Goal: Find specific page/section: Find specific page/section

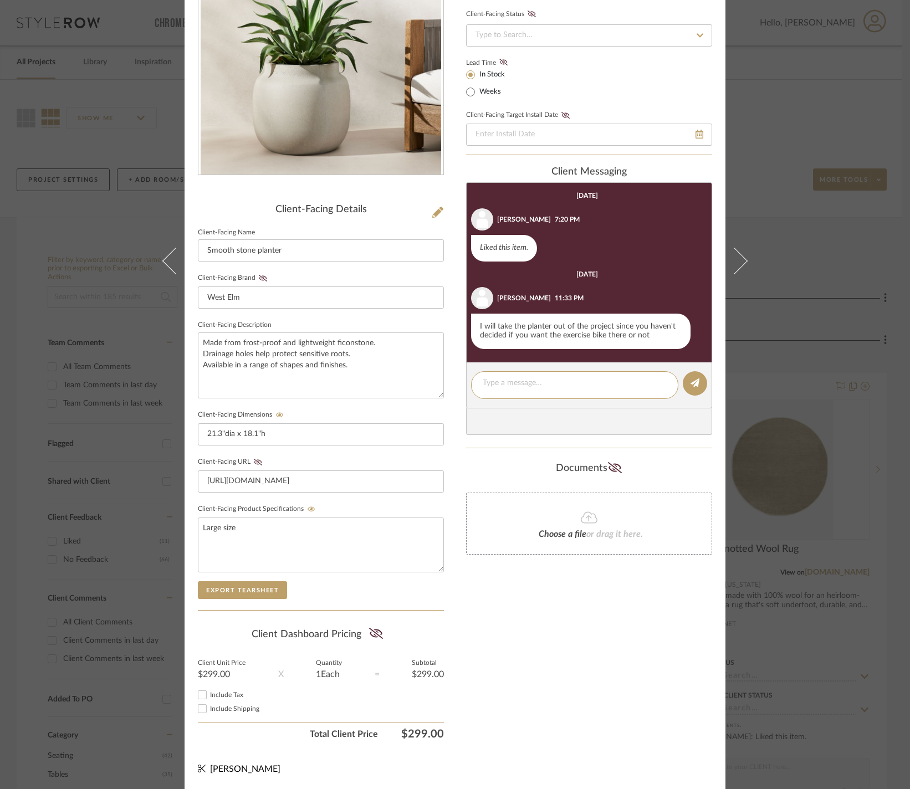
click at [811, 329] on div "[PERSON_NAME] and [PERSON_NAME] Home Family Room Smooth stone planter Team View…" at bounding box center [455, 394] width 910 height 789
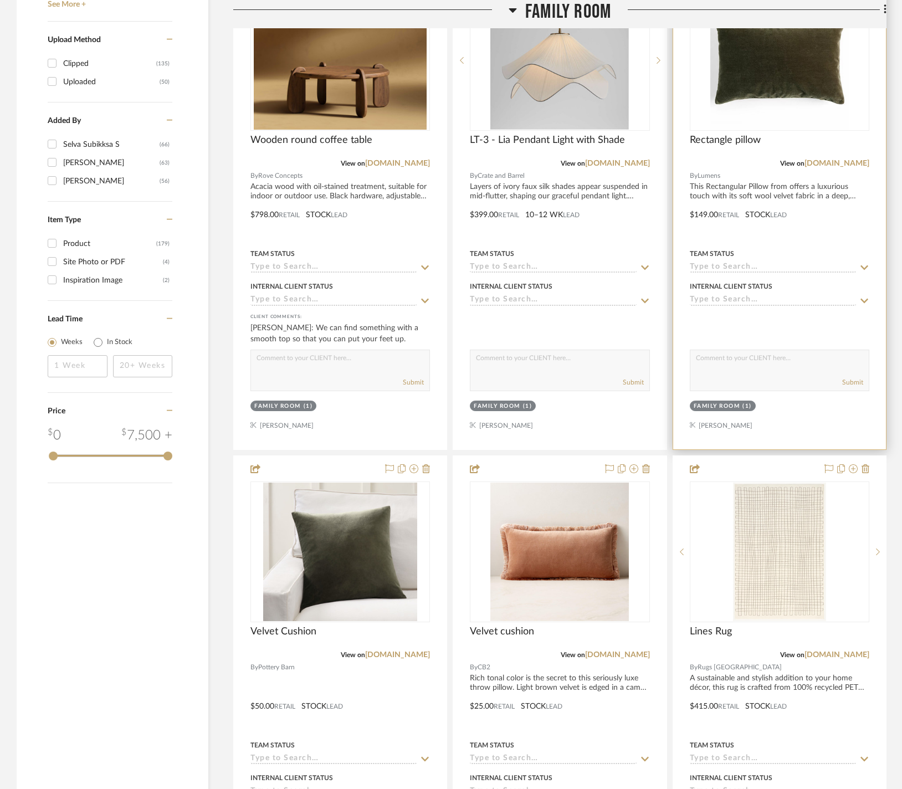
scroll to position [1398, 0]
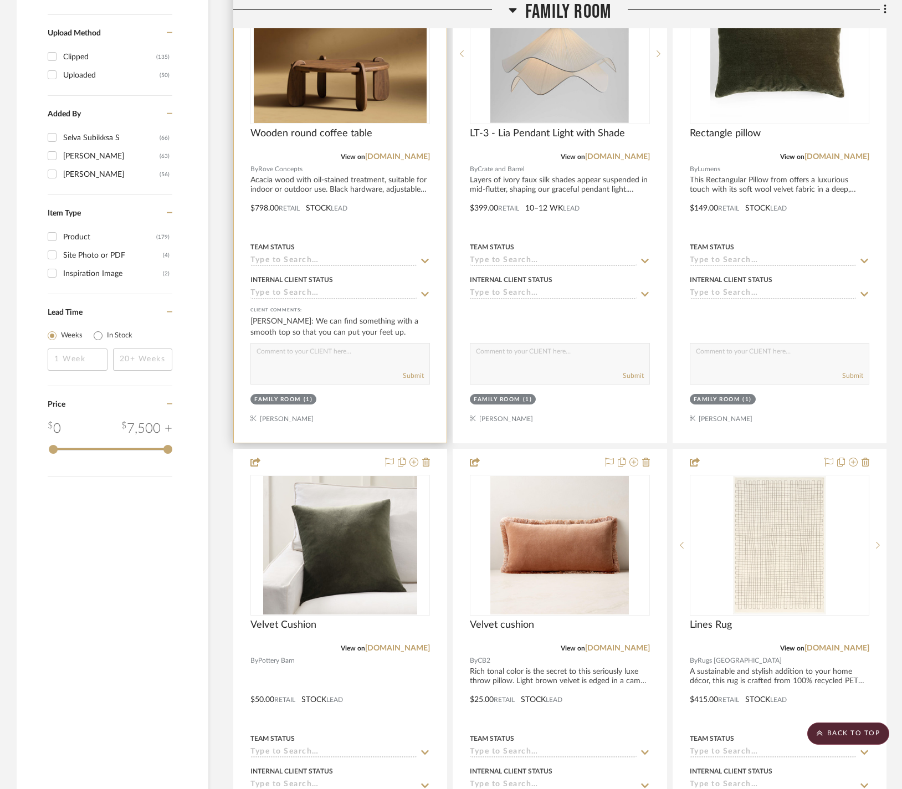
click at [402, 209] on div at bounding box center [340, 200] width 213 height 485
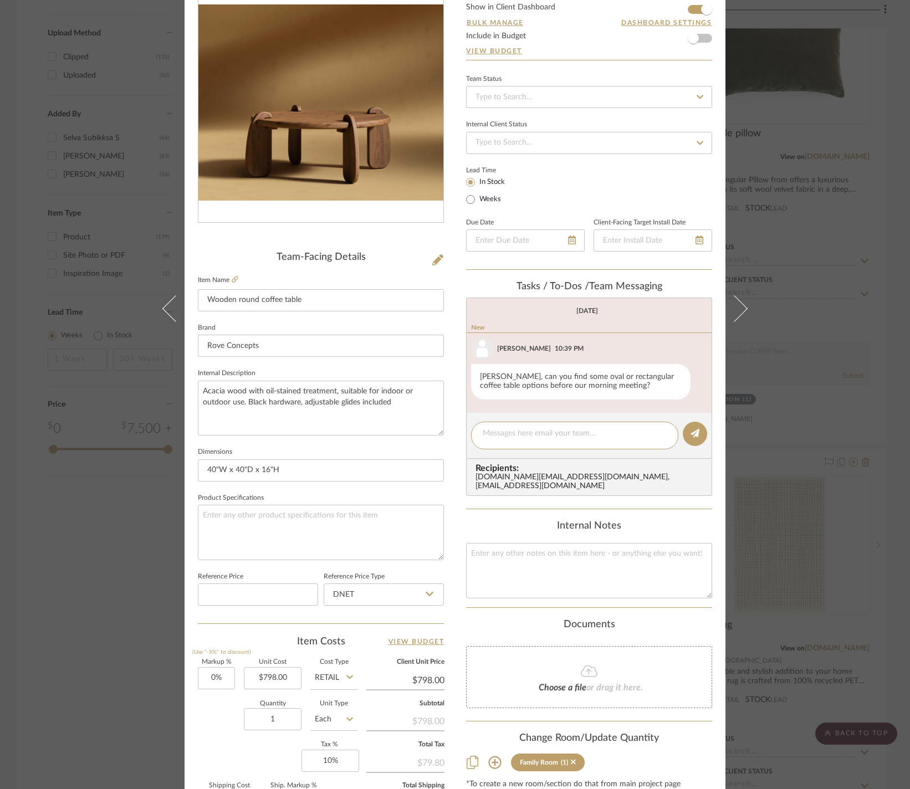
scroll to position [289, 0]
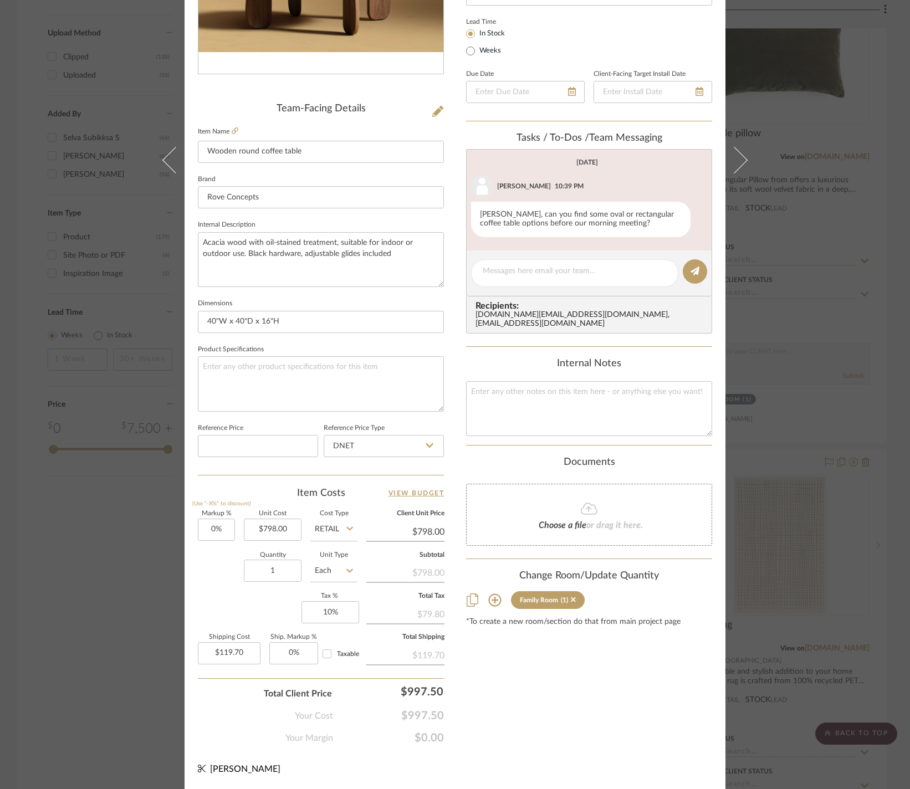
click at [845, 286] on div "Sharika and Ashish Home Family Room Wooden round coffee table Team View 2 Clien…" at bounding box center [455, 394] width 910 height 789
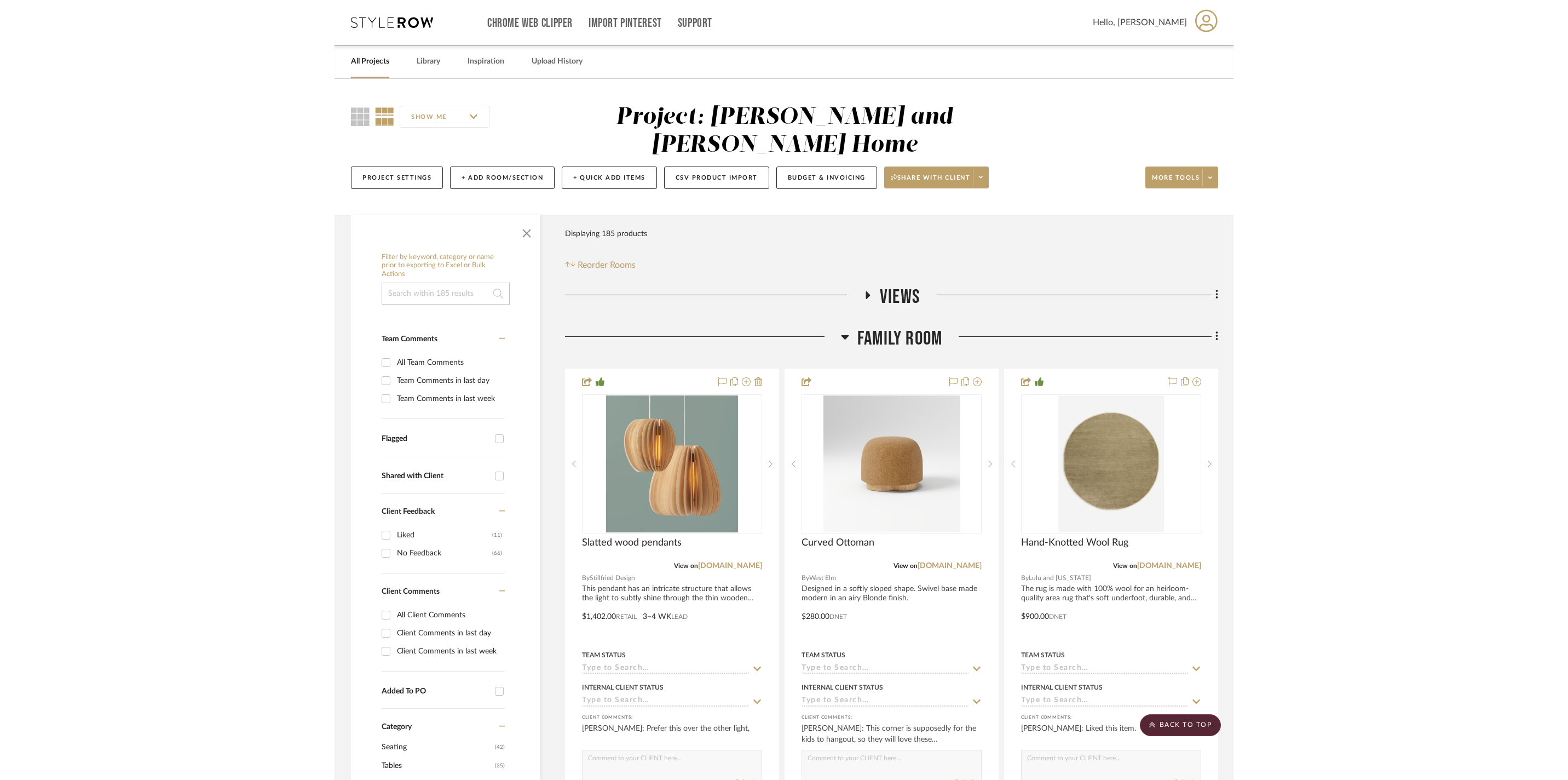
scroll to position [1382, 0]
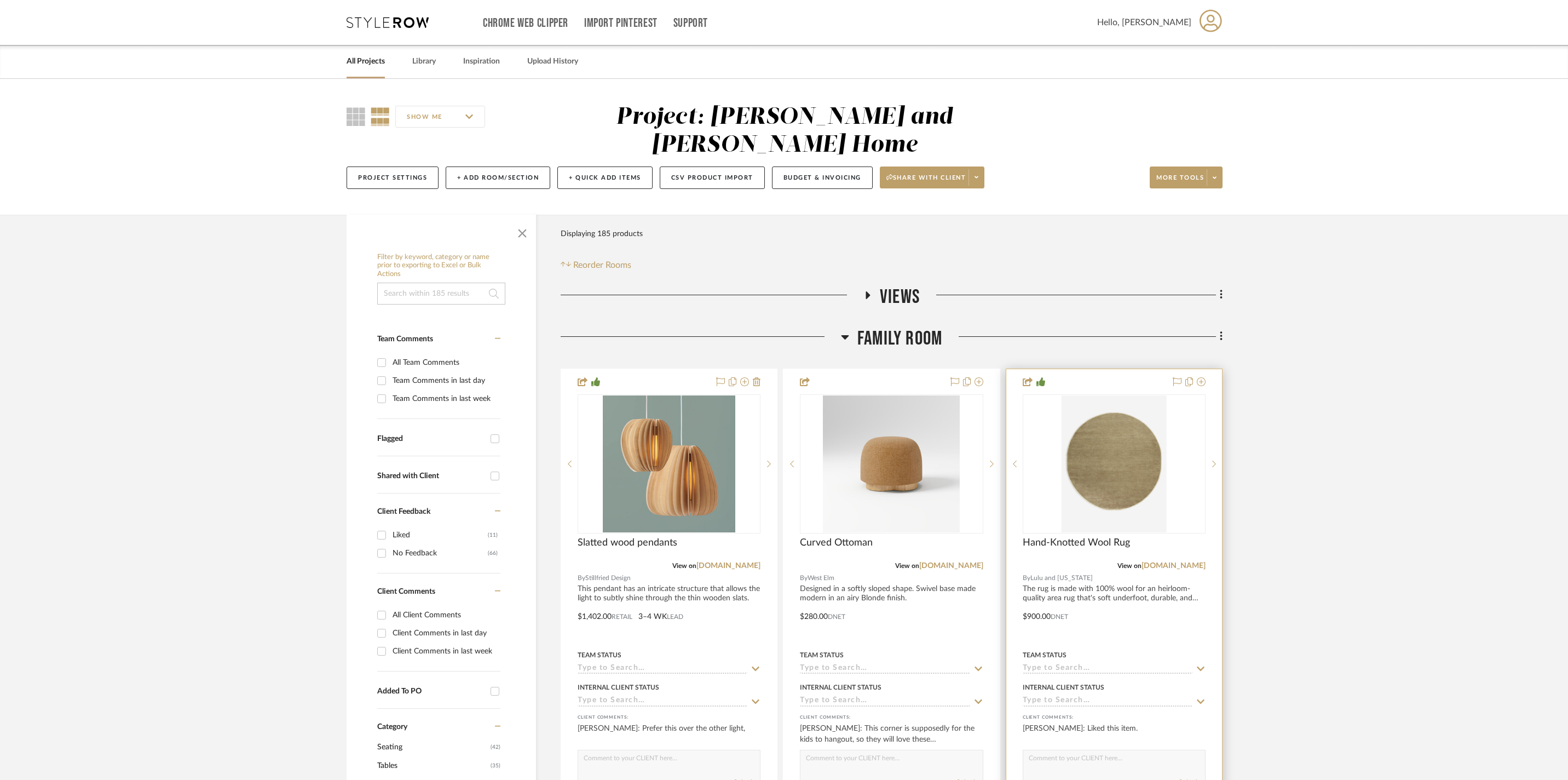
scroll to position [363, 0]
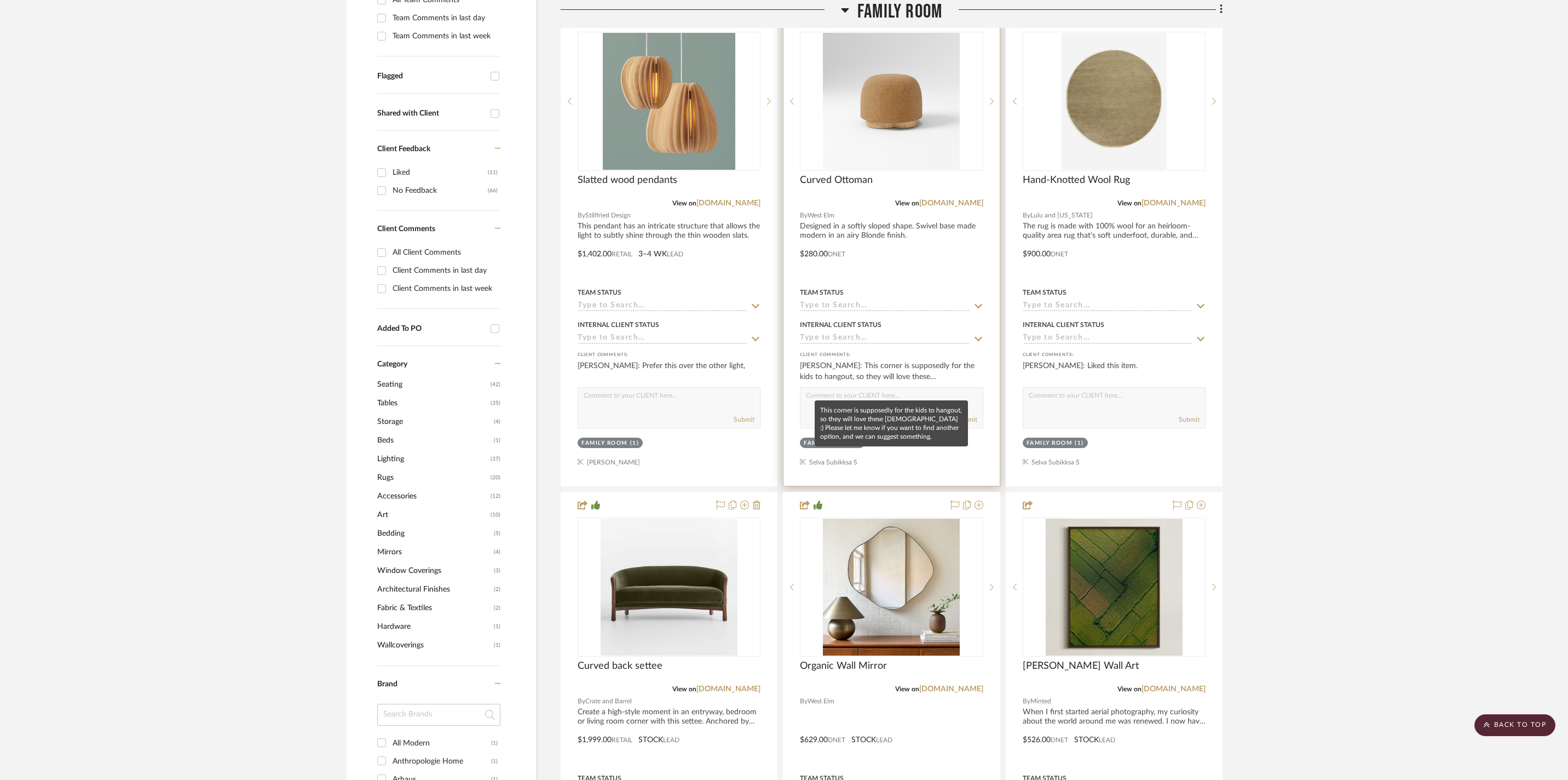
click at [925, 383] on div "[PERSON_NAME]: This corner is supposedly for the kids to hangout, so they will …" at bounding box center [890, 372] width 183 height 22
